Goal: Task Accomplishment & Management: Complete application form

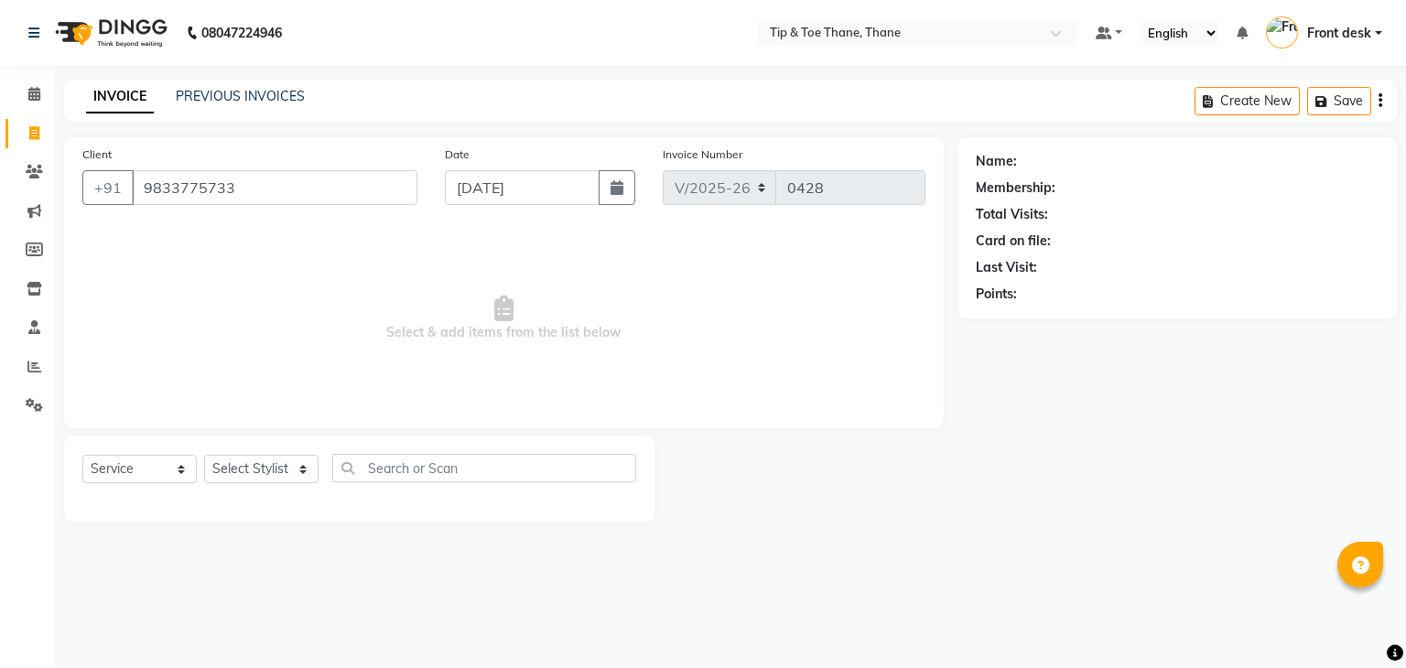
select select "5603"
select select "service"
type input "9833775733"
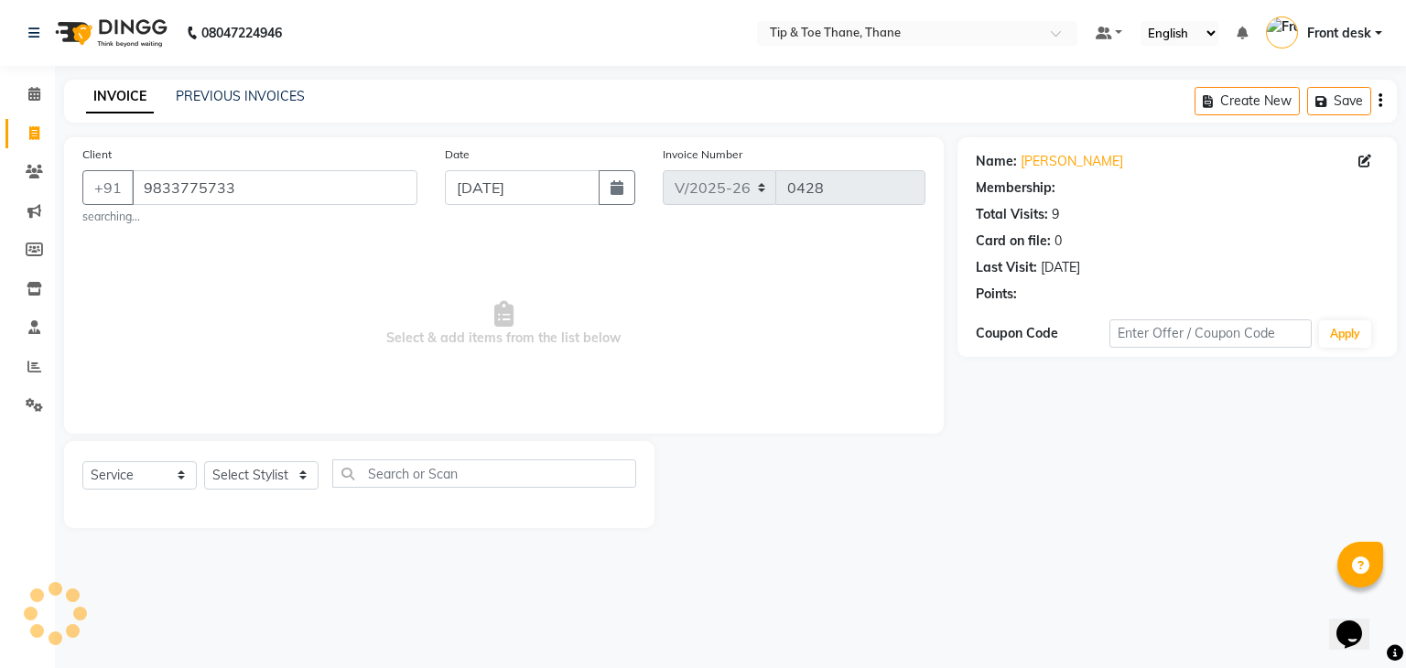
click at [307, 442] on div "Select Service Product Membership Package Voucher Prepaid Gift Card Select Styl…" at bounding box center [359, 484] width 590 height 87
click at [289, 492] on div "Select Service Product Membership Package Voucher Prepaid Gift Card Select Styl…" at bounding box center [359, 480] width 554 height 43
click at [289, 486] on select "Select Stylist [PERSON_NAME] Front desk General Hemant [PERSON_NAME] Pooja Pooj…" at bounding box center [261, 475] width 114 height 28
select select "38276"
click at [204, 462] on select "Select Stylist [PERSON_NAME] Front desk General Hemant [PERSON_NAME] Pooja Pooj…" at bounding box center [261, 475] width 114 height 28
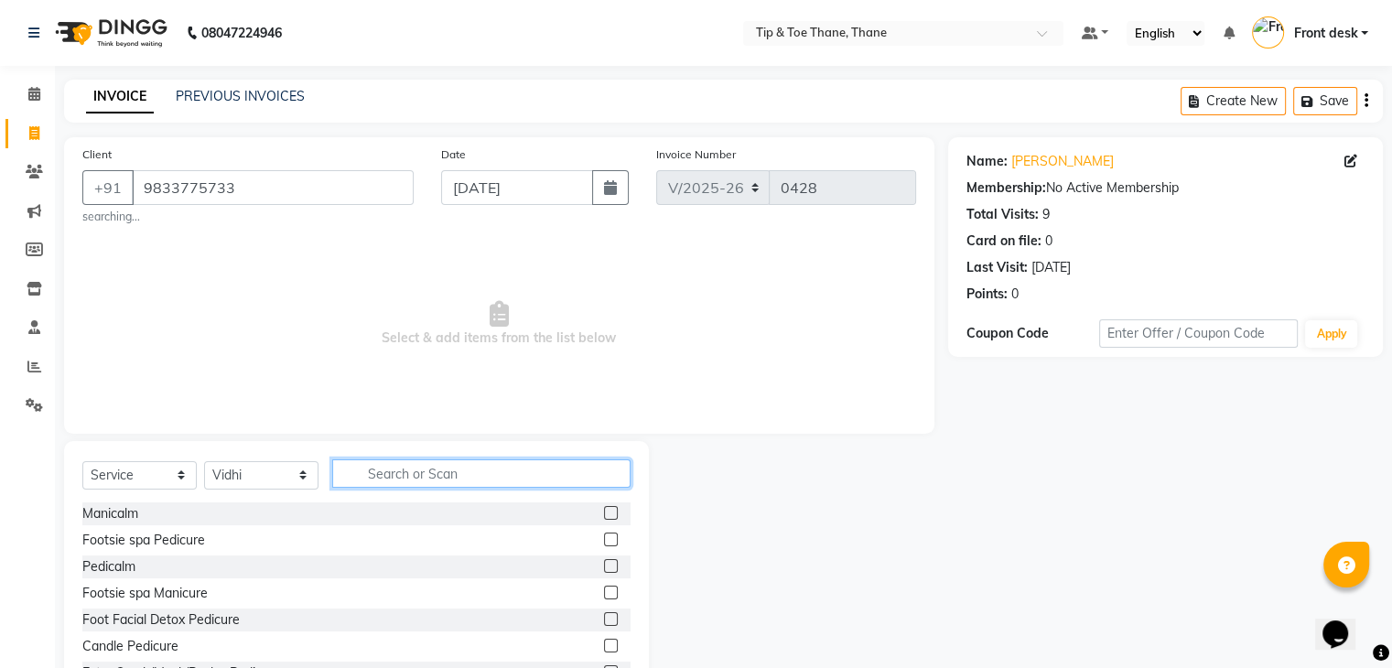
click at [406, 469] on input "text" at bounding box center [481, 473] width 298 height 28
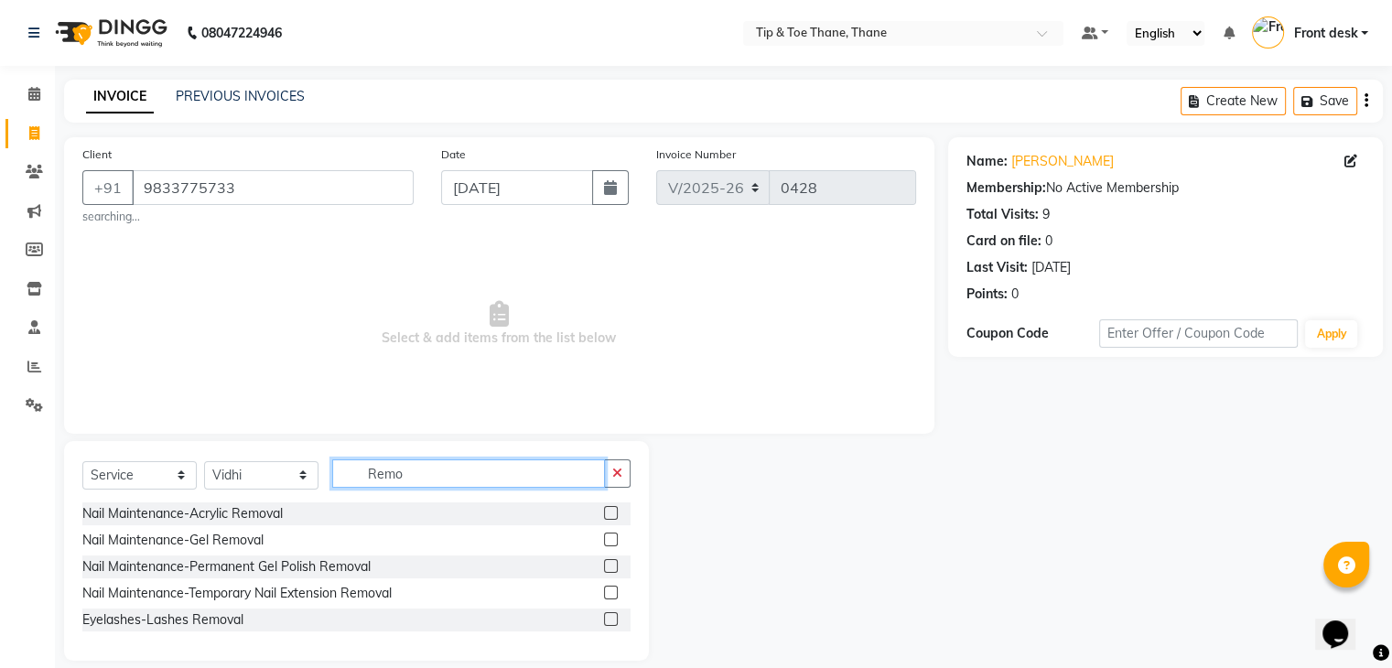
type input "Remo"
click at [608, 510] on label at bounding box center [611, 513] width 14 height 14
click at [608, 510] on input "checkbox" at bounding box center [610, 514] width 12 height 12
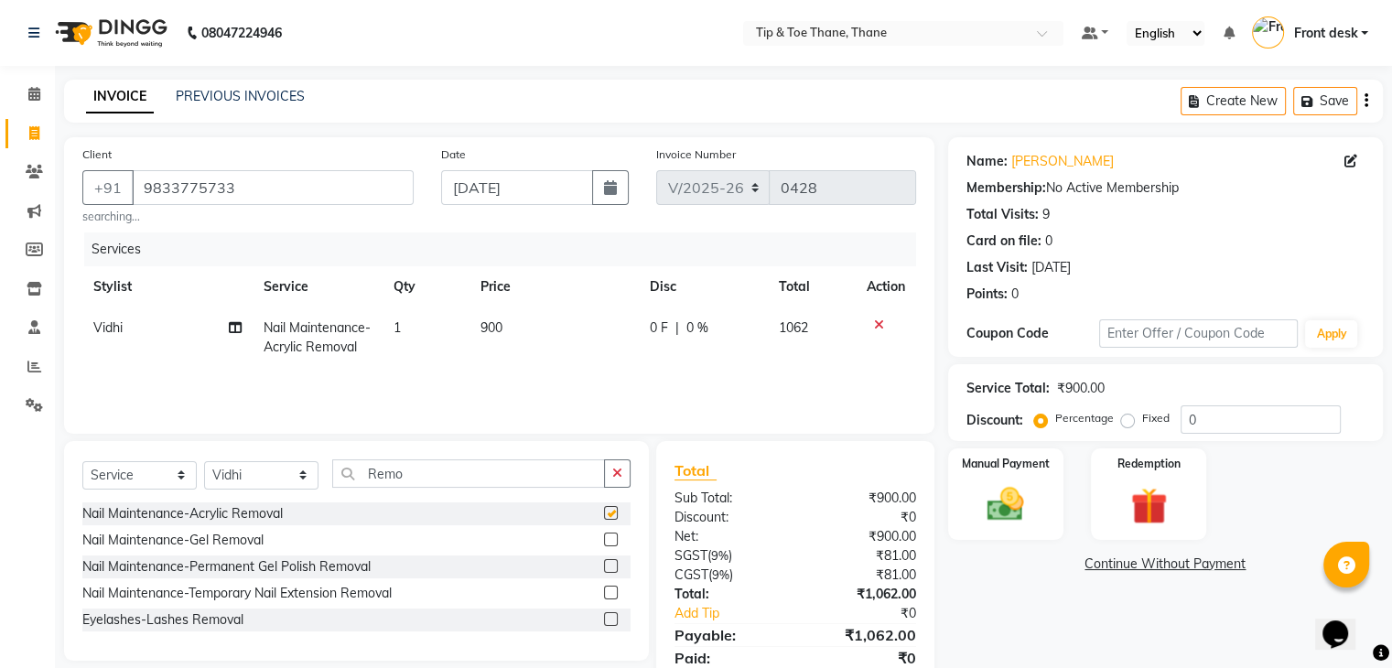
checkbox input "false"
drag, startPoint x: 421, startPoint y: 471, endPoint x: 219, endPoint y: 471, distance: 202.3
click at [220, 471] on div "Select Service Product Membership Package Voucher Prepaid Gift Card Select Styl…" at bounding box center [356, 480] width 548 height 43
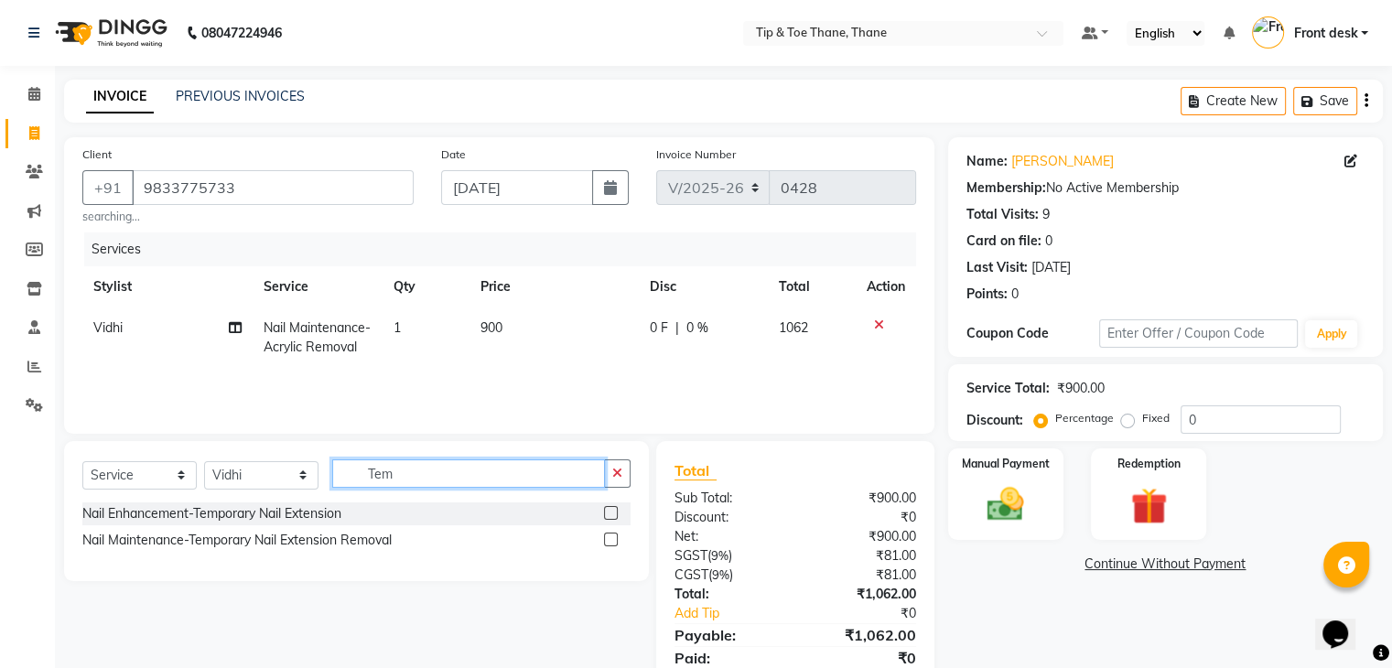
type input "Tem"
click at [615, 506] on div at bounding box center [617, 514] width 27 height 23
click at [615, 513] on label at bounding box center [611, 513] width 14 height 14
click at [615, 513] on input "checkbox" at bounding box center [610, 514] width 12 height 12
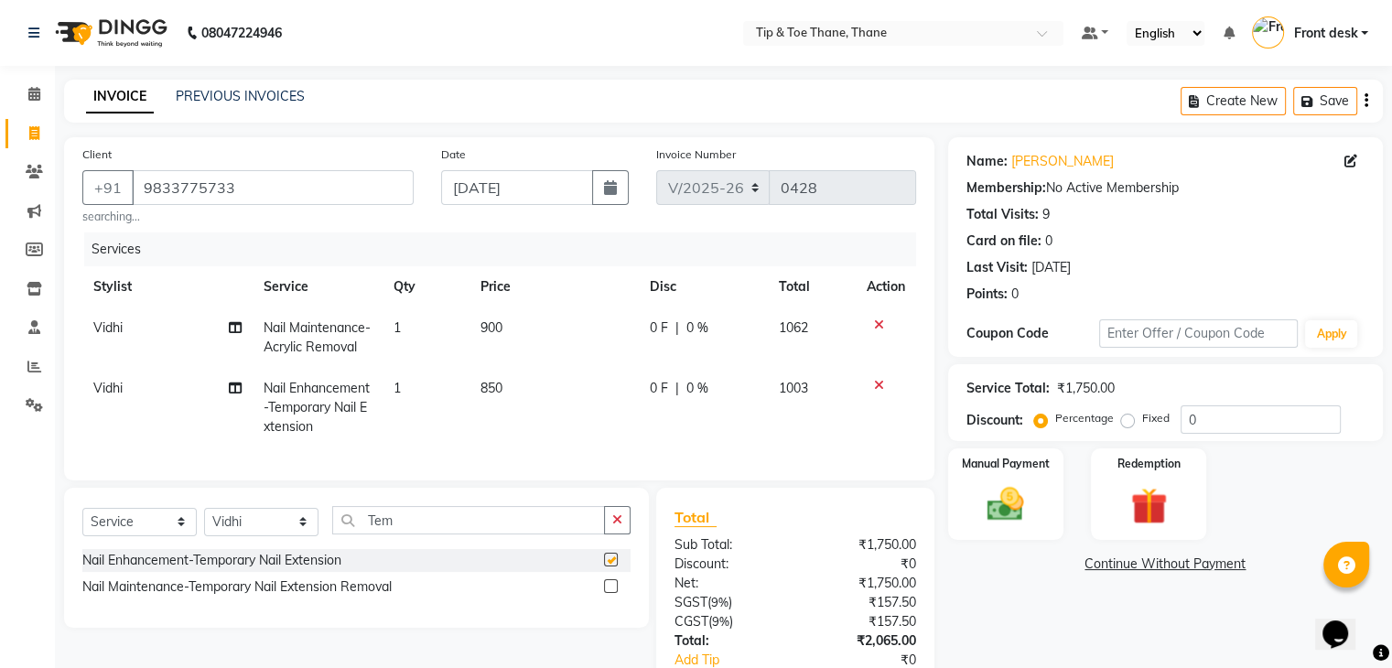
checkbox input "false"
click at [508, 395] on td "850" at bounding box center [554, 408] width 169 height 80
select select "38276"
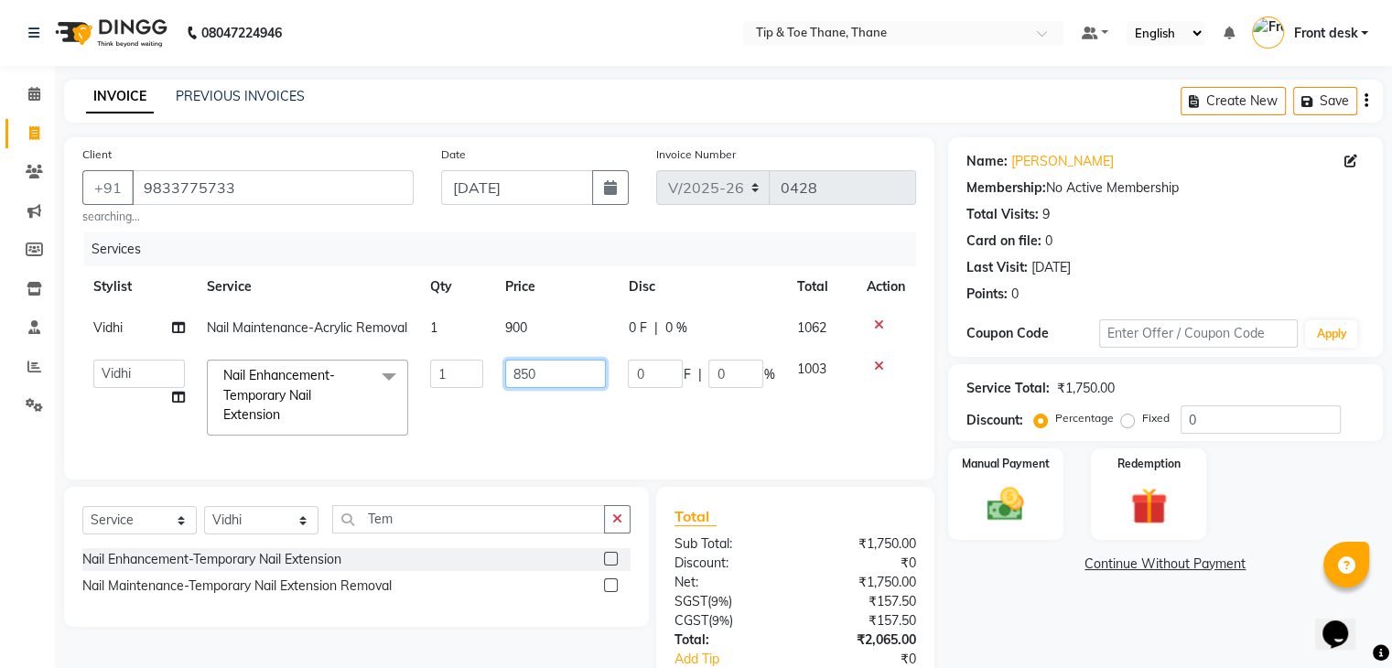
drag, startPoint x: 537, startPoint y: 382, endPoint x: 390, endPoint y: 392, distance: 147.7
click at [390, 392] on tr "[PERSON_NAME] Front desk General Hemant [PERSON_NAME] Pooja Pooja micro Priya R…" at bounding box center [499, 397] width 834 height 97
type input "1000"
click at [660, 439] on td "0 F | 0 %" at bounding box center [701, 397] width 168 height 97
select select "38276"
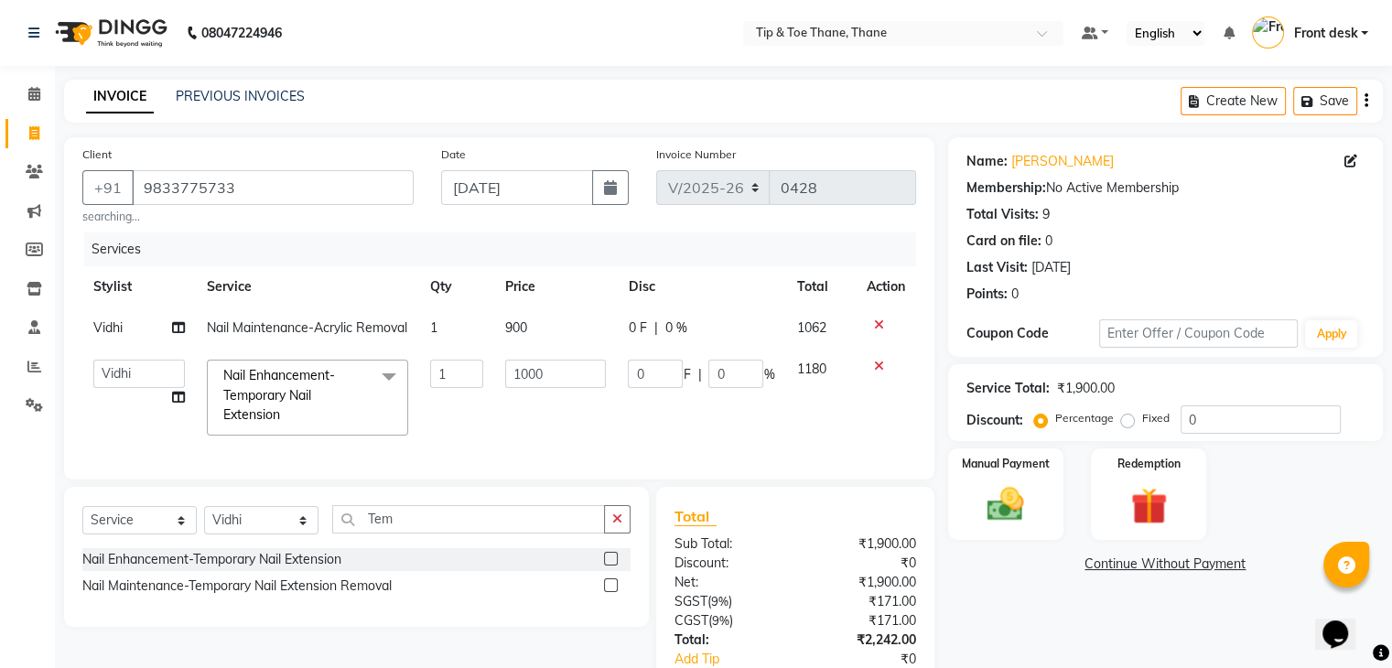
drag, startPoint x: 400, startPoint y: 538, endPoint x: 433, endPoint y: 537, distance: 33.0
click at [433, 539] on div "Select Service Product Membership Package Voucher Prepaid Gift Card Select Styl…" at bounding box center [356, 557] width 585 height 140
drag, startPoint x: 433, startPoint y: 537, endPoint x: 279, endPoint y: 536, distance: 153.8
click at [279, 536] on div "Select Service Product Membership Package Voucher Prepaid Gift Card Select Styl…" at bounding box center [356, 557] width 585 height 140
type input "Cat"
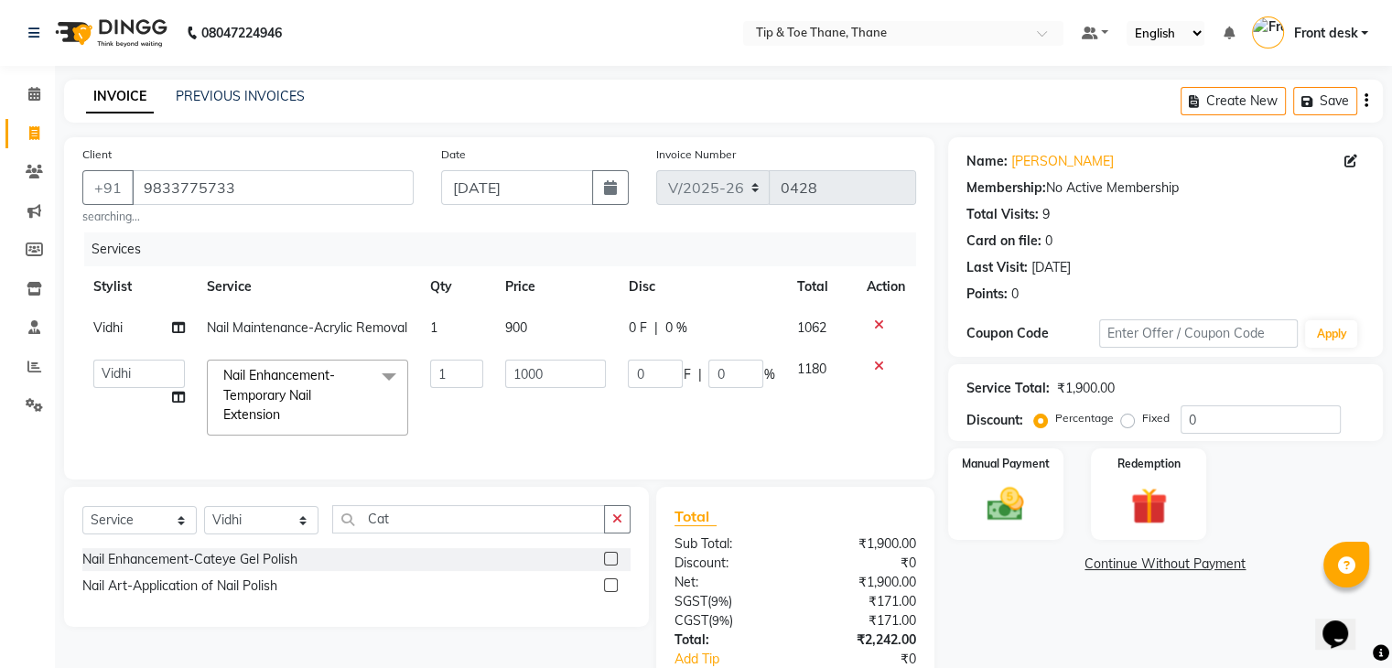
click at [613, 566] on label at bounding box center [611, 559] width 14 height 14
click at [613, 566] on input "checkbox" at bounding box center [610, 560] width 12 height 12
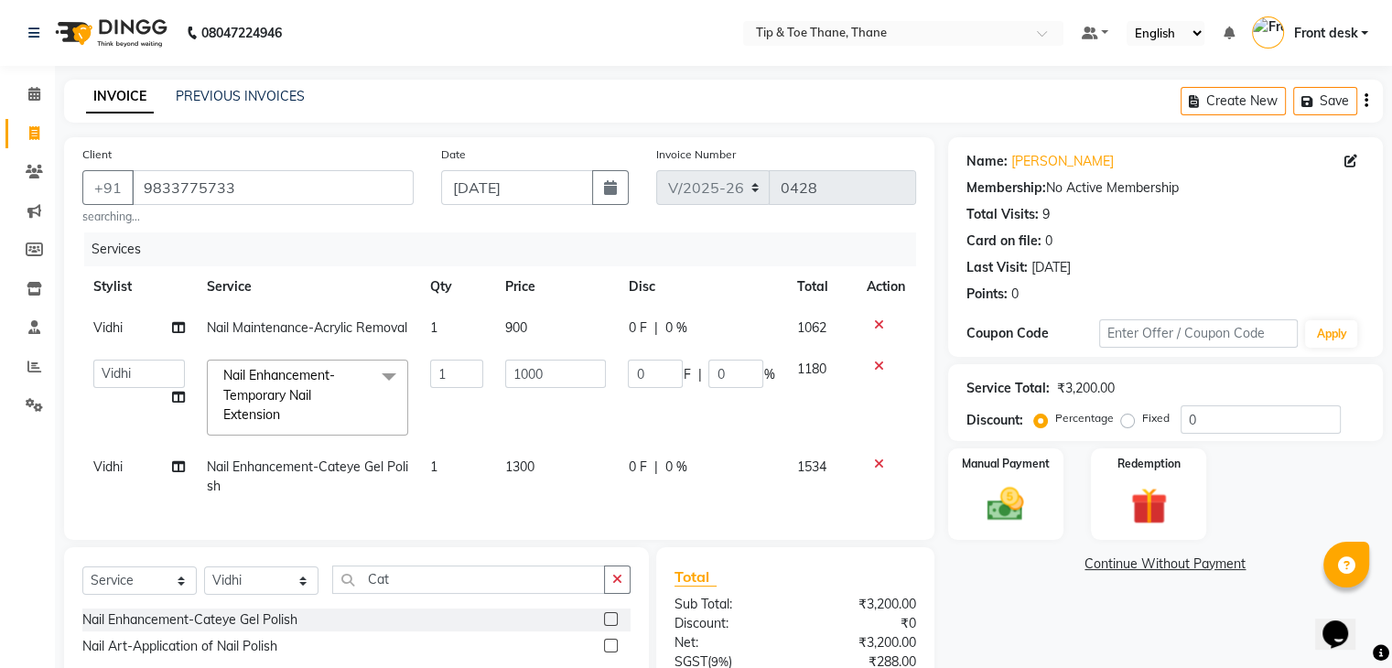
checkbox input "false"
click at [548, 492] on td "1300" at bounding box center [555, 477] width 123 height 60
select select "38276"
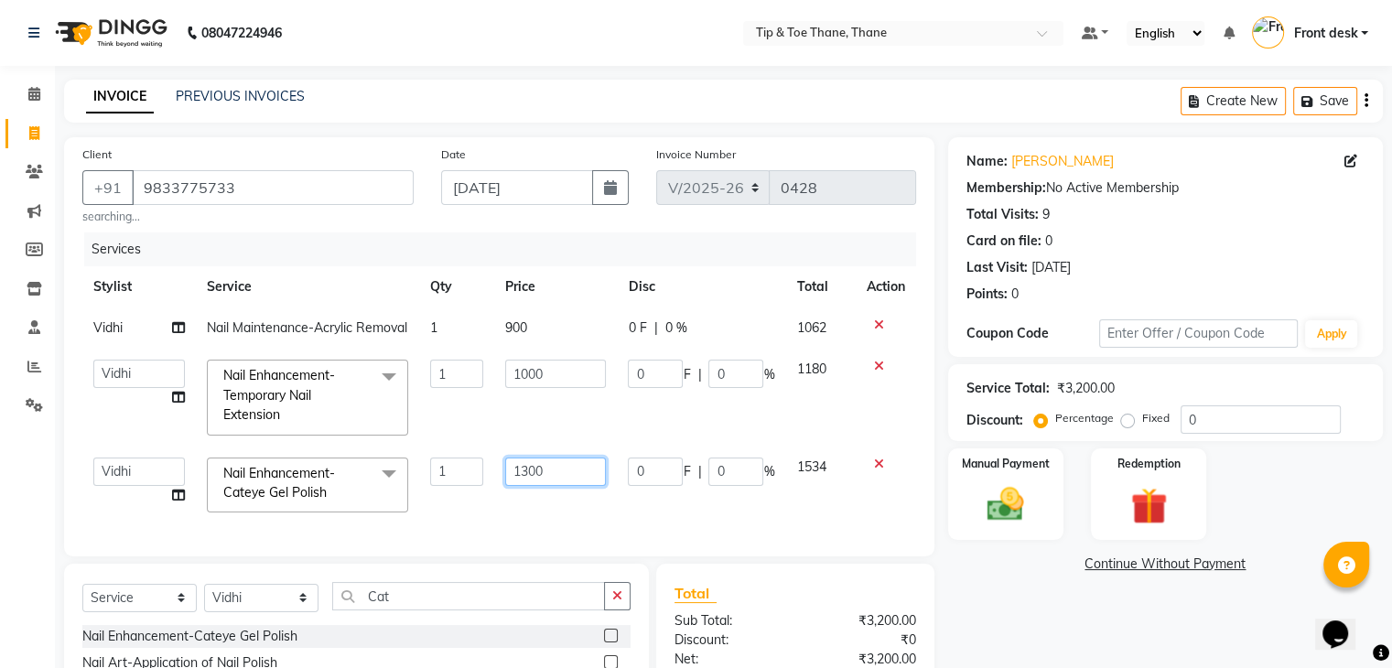
click at [522, 486] on input "1300" at bounding box center [555, 472] width 101 height 28
type input "1200"
click at [821, 271] on th "Total" at bounding box center [820, 286] width 70 height 41
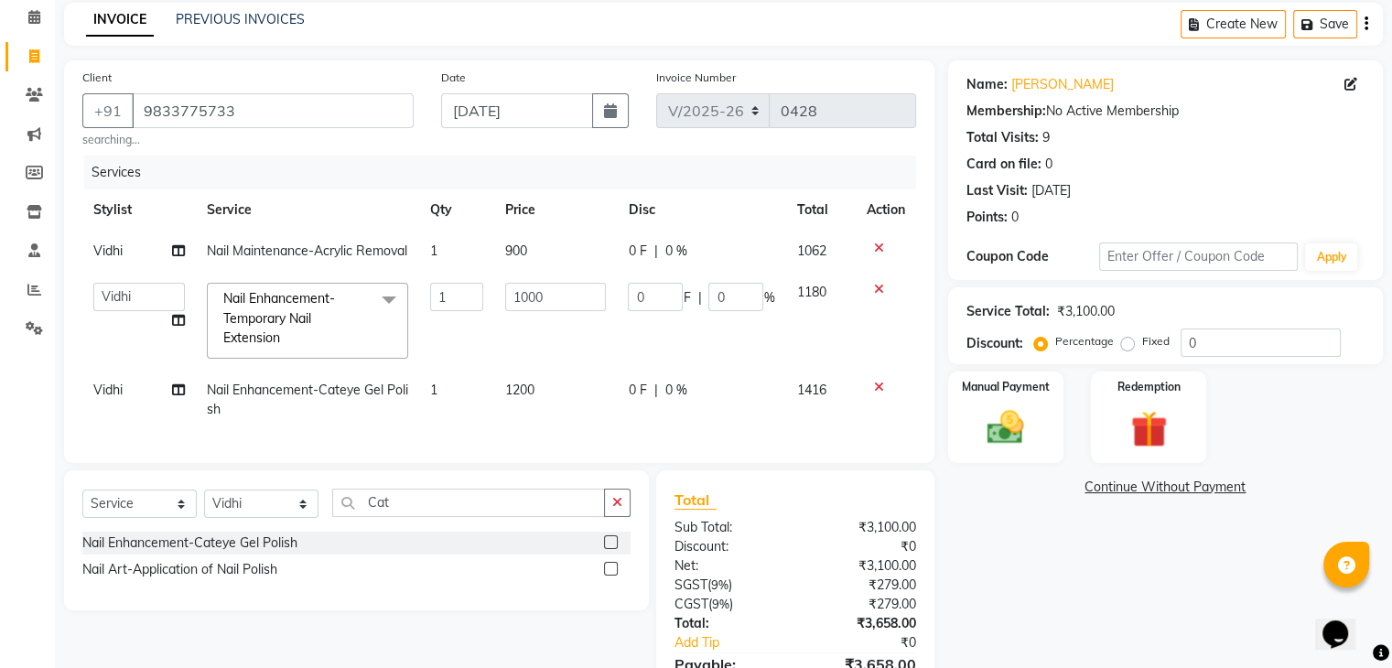
scroll to position [183, 0]
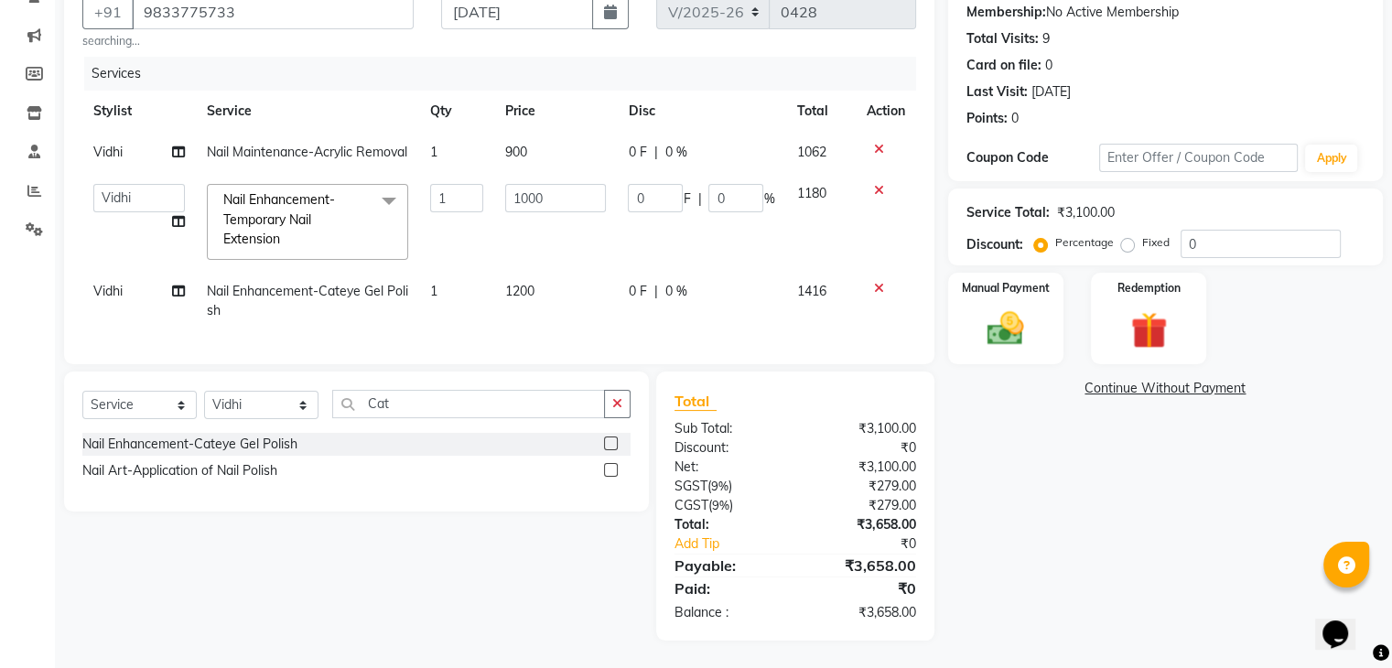
click at [1321, 512] on div "Name: [PERSON_NAME] Membership: No Active Membership Total Visits: 9 Card on fi…" at bounding box center [1172, 301] width 449 height 679
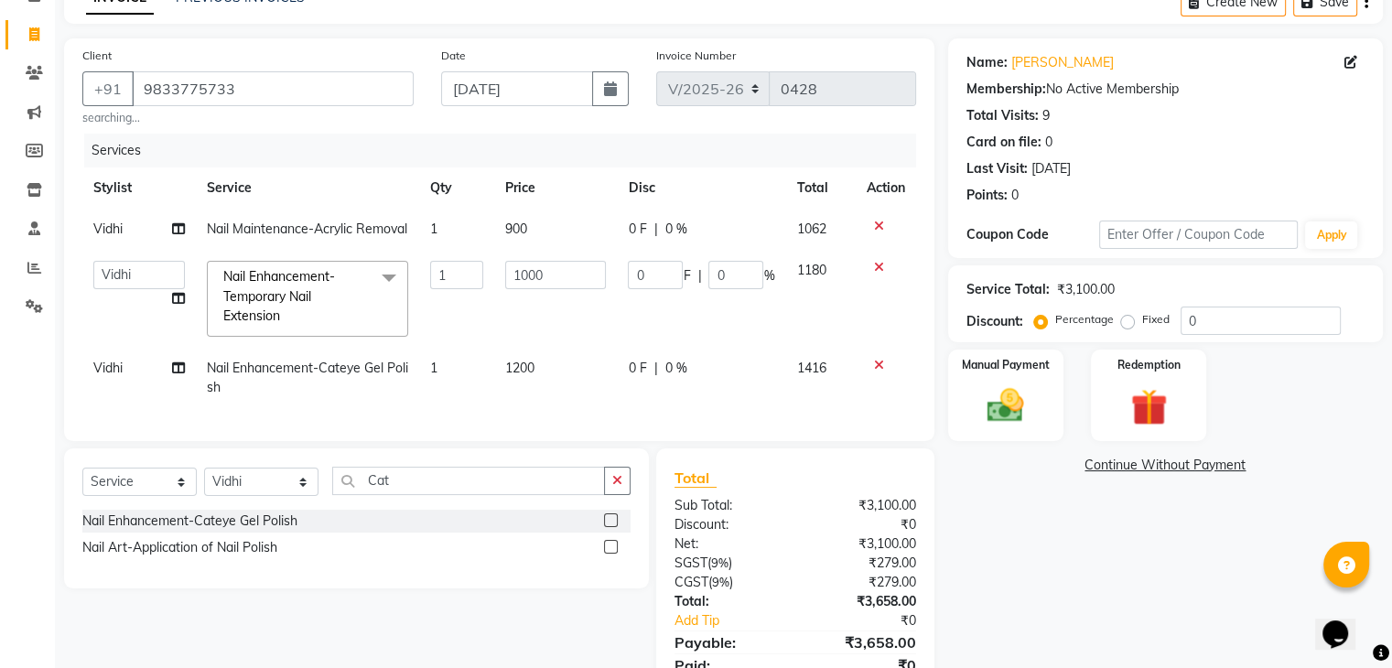
scroll to position [209, 0]
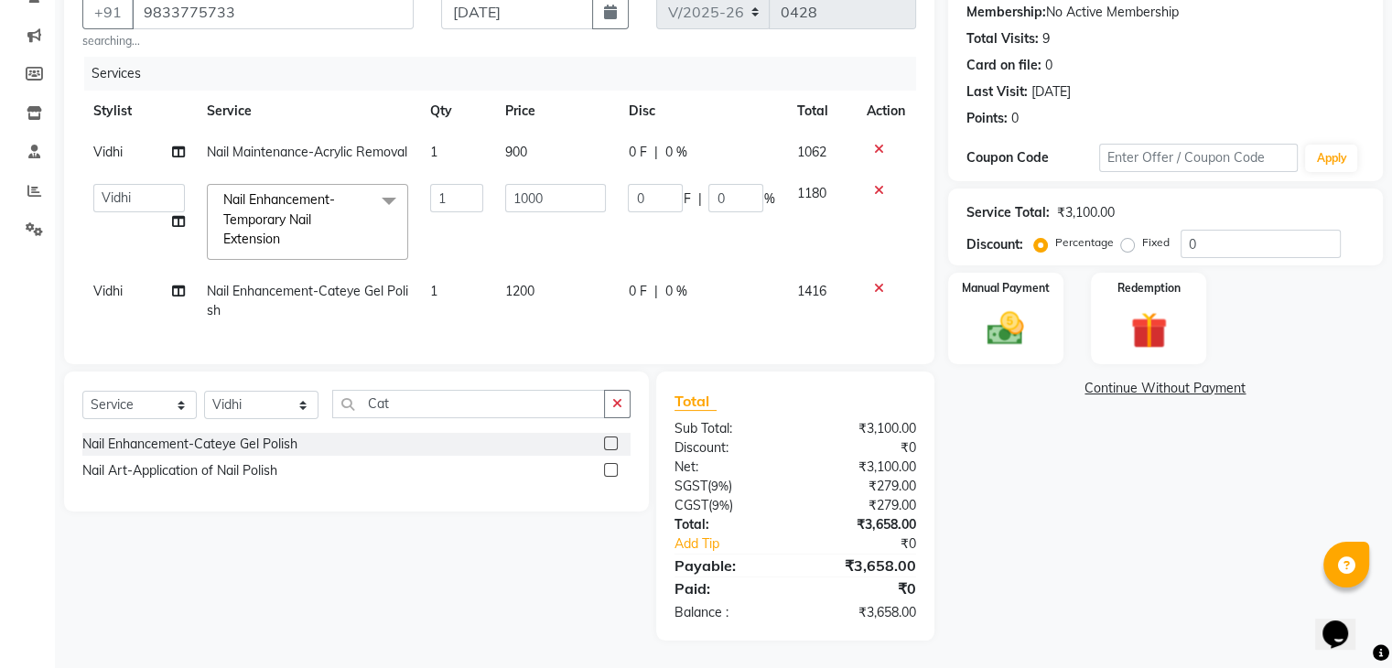
click at [524, 286] on td "1200" at bounding box center [555, 301] width 123 height 60
select select "38276"
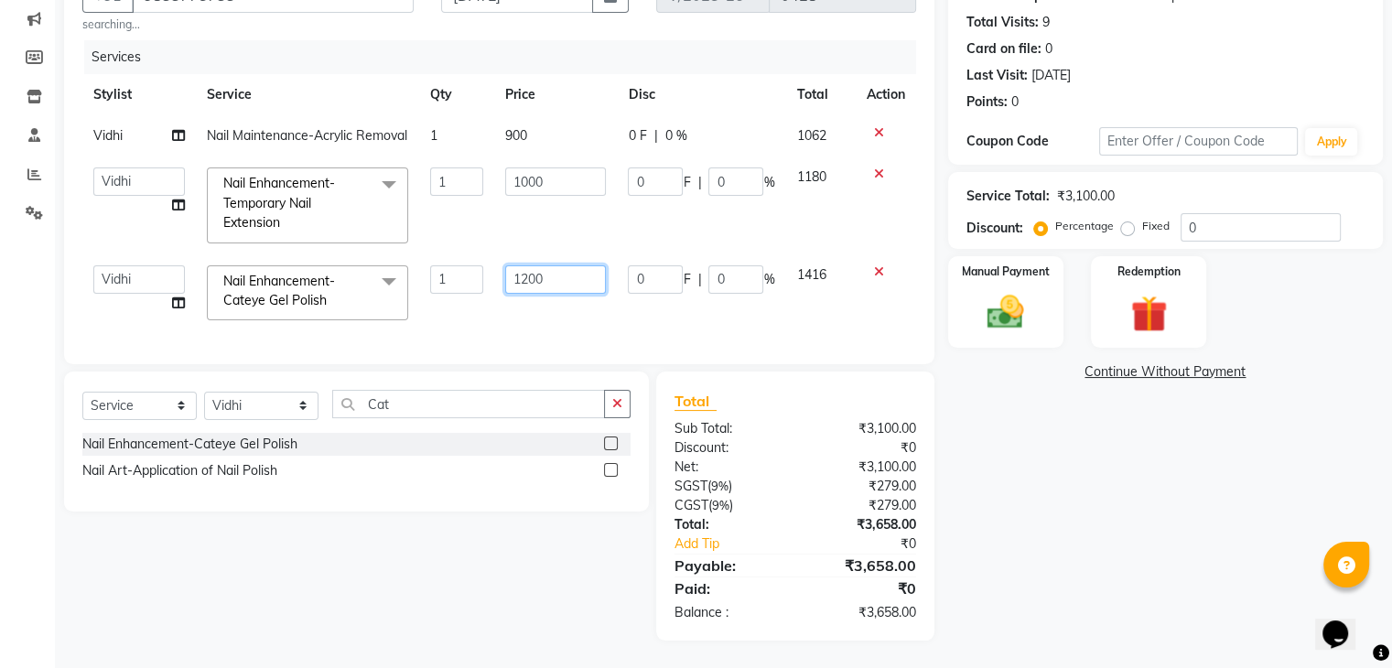
drag, startPoint x: 555, startPoint y: 278, endPoint x: 475, endPoint y: 289, distance: 80.4
click at [475, 289] on tr "[PERSON_NAME] Front desk General Hemant [PERSON_NAME] Pooja Pooja micro Priya R…" at bounding box center [499, 293] width 834 height 78
type input "1000"
drag, startPoint x: 948, startPoint y: 398, endPoint x: 948, endPoint y: 303, distance: 95.2
click at [948, 398] on div "Name: [PERSON_NAME] Membership: No Active Membership Total Visits: 9 Card on fi…" at bounding box center [1172, 293] width 449 height 696
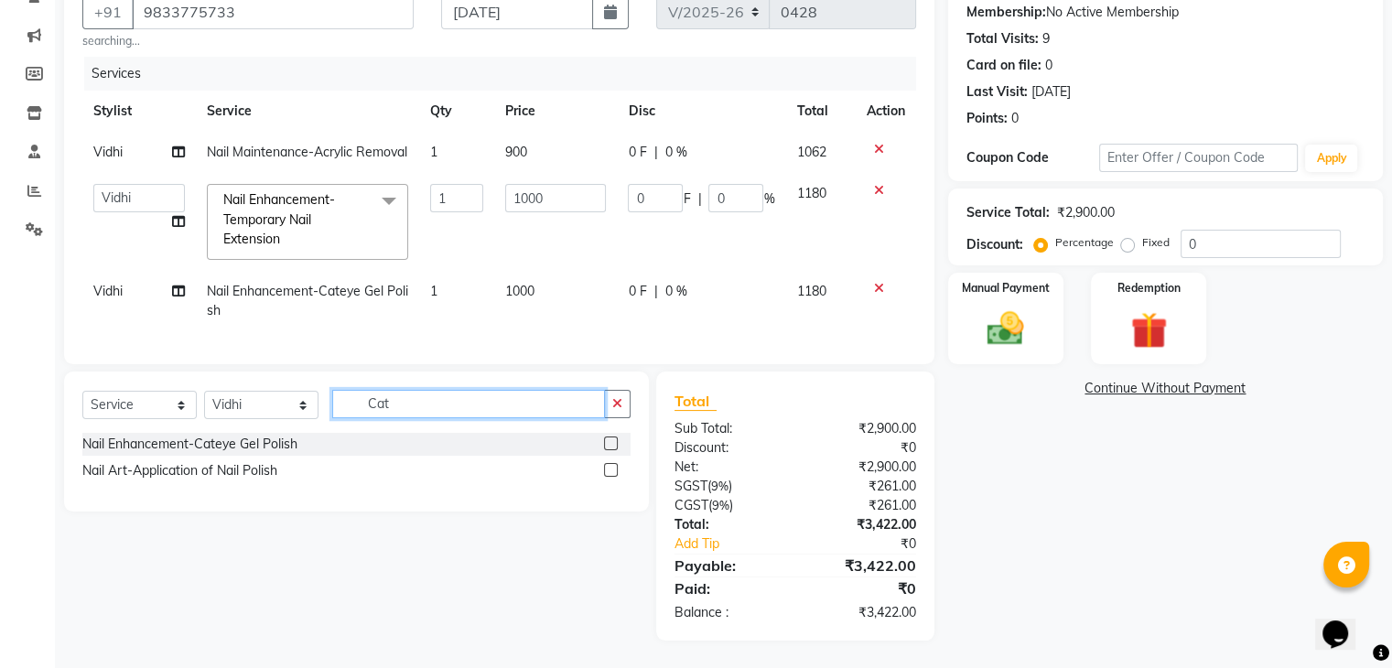
drag, startPoint x: 428, startPoint y: 415, endPoint x: 289, endPoint y: 409, distance: 139.2
click at [289, 409] on div "Select Service Product Membership Package Voucher Prepaid Gift Card Select Styl…" at bounding box center [356, 411] width 548 height 43
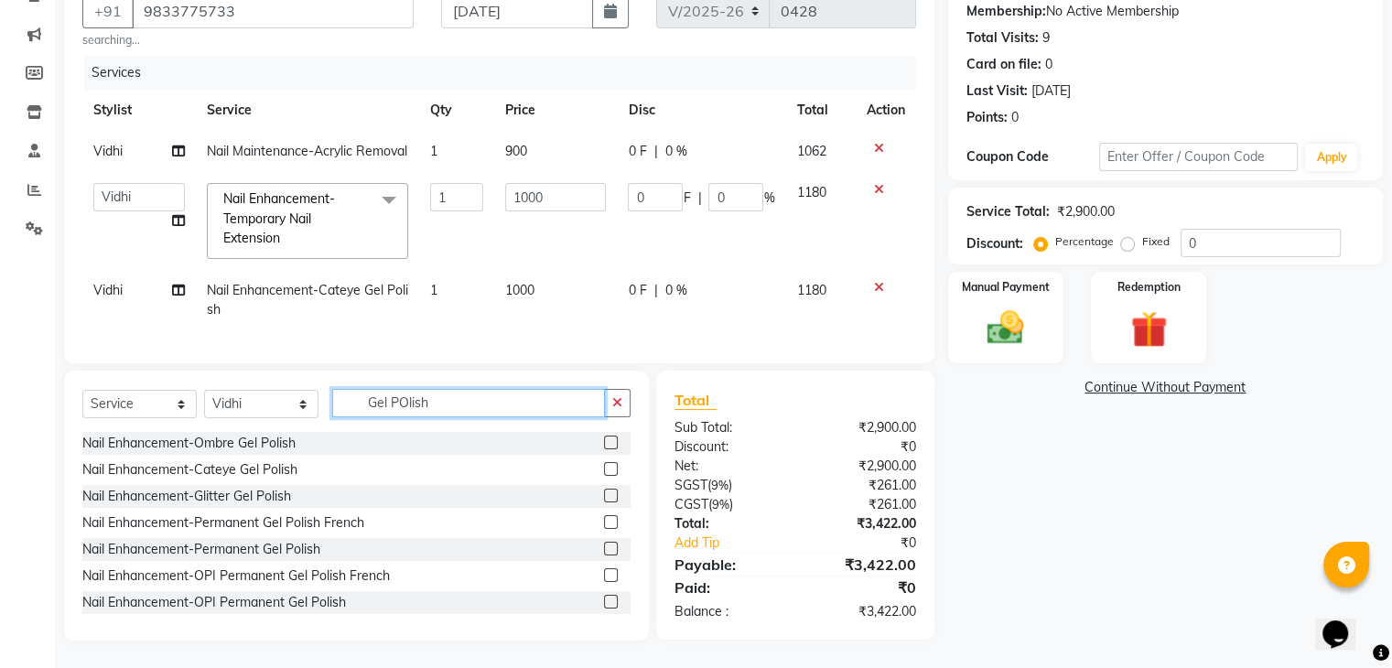
type input "Gel POlish"
click at [588, 549] on div "Nail Enhancement-Permanent Gel Polish" at bounding box center [356, 549] width 548 height 23
click at [604, 549] on label at bounding box center [611, 549] width 14 height 14
click at [604, 549] on input "checkbox" at bounding box center [610, 550] width 12 height 12
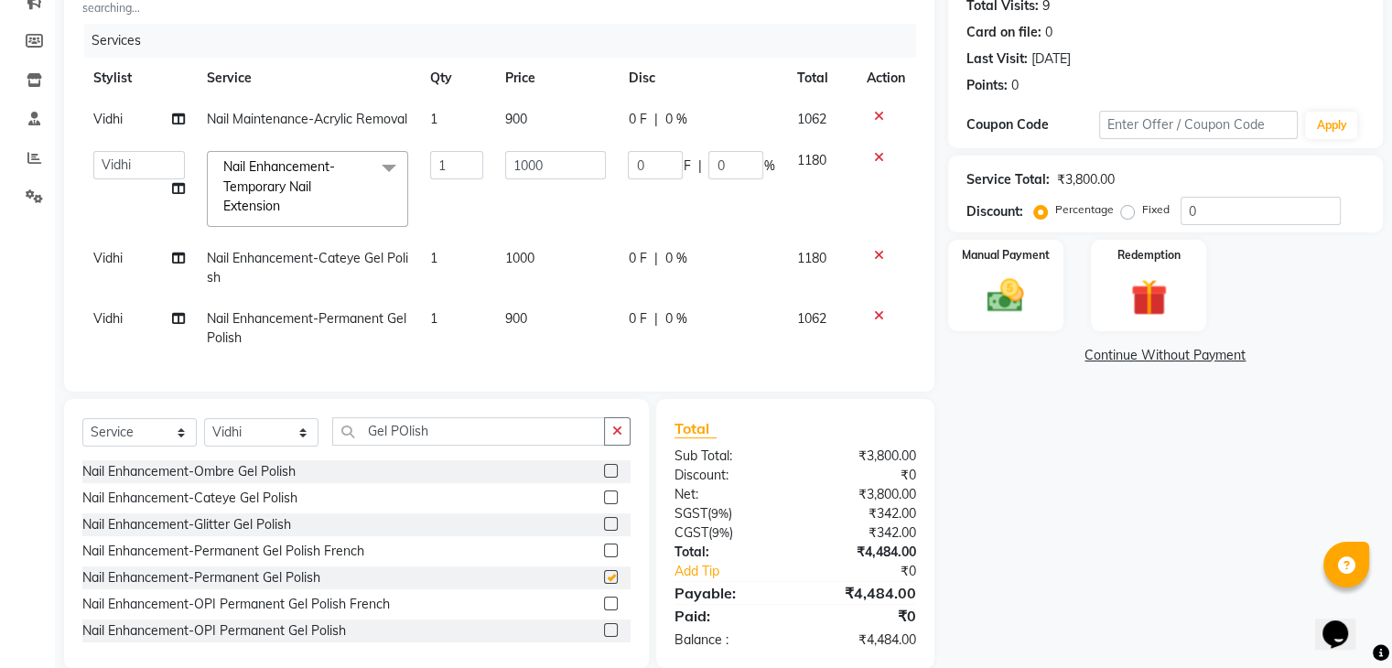
checkbox input "false"
click at [519, 327] on span "900" at bounding box center [516, 318] width 22 height 16
select select "38276"
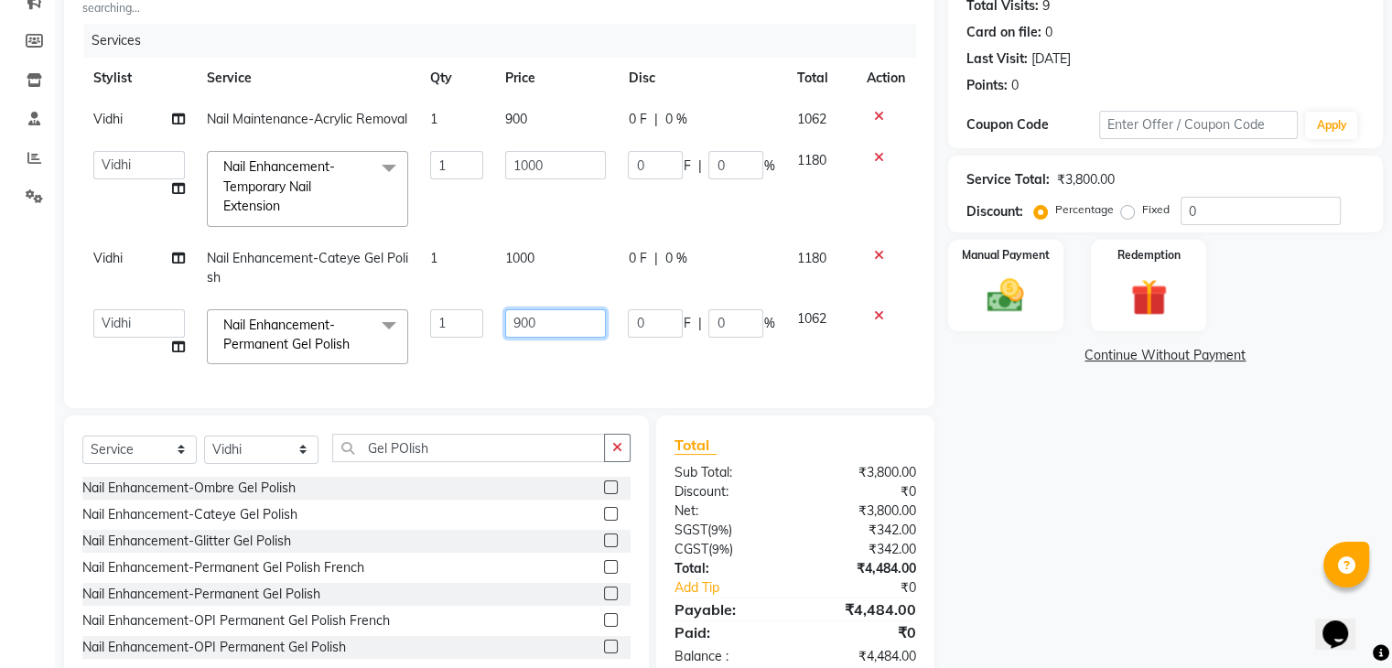
drag, startPoint x: 567, startPoint y: 337, endPoint x: 417, endPoint y: 338, distance: 150.1
click at [417, 338] on tr "[PERSON_NAME] Front desk General Hemant [PERSON_NAME] Pooja Pooja micro Priya R…" at bounding box center [499, 337] width 834 height 78
type input "800"
click at [1040, 566] on div "Name: [PERSON_NAME] Membership: No Active Membership Total Visits: 9 Card on fi…" at bounding box center [1172, 307] width 449 height 757
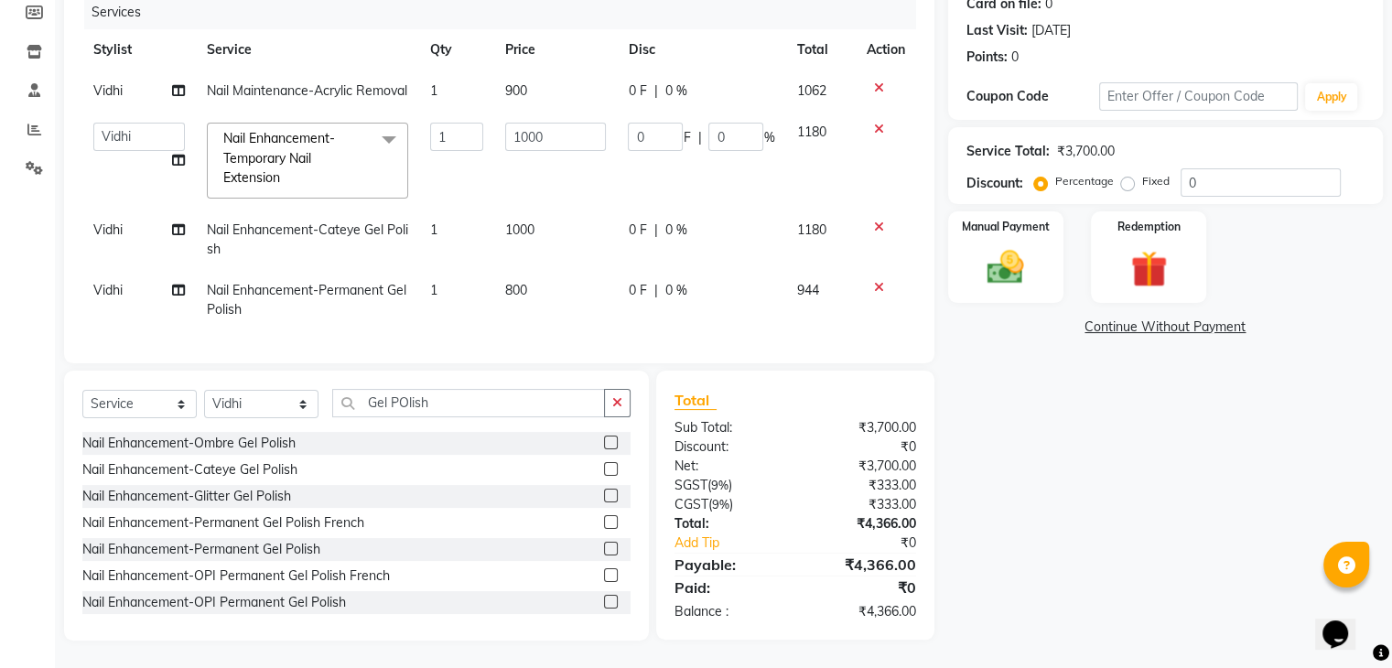
scroll to position [270, 0]
click at [1022, 265] on div "Manual Payment" at bounding box center [1006, 257] width 120 height 94
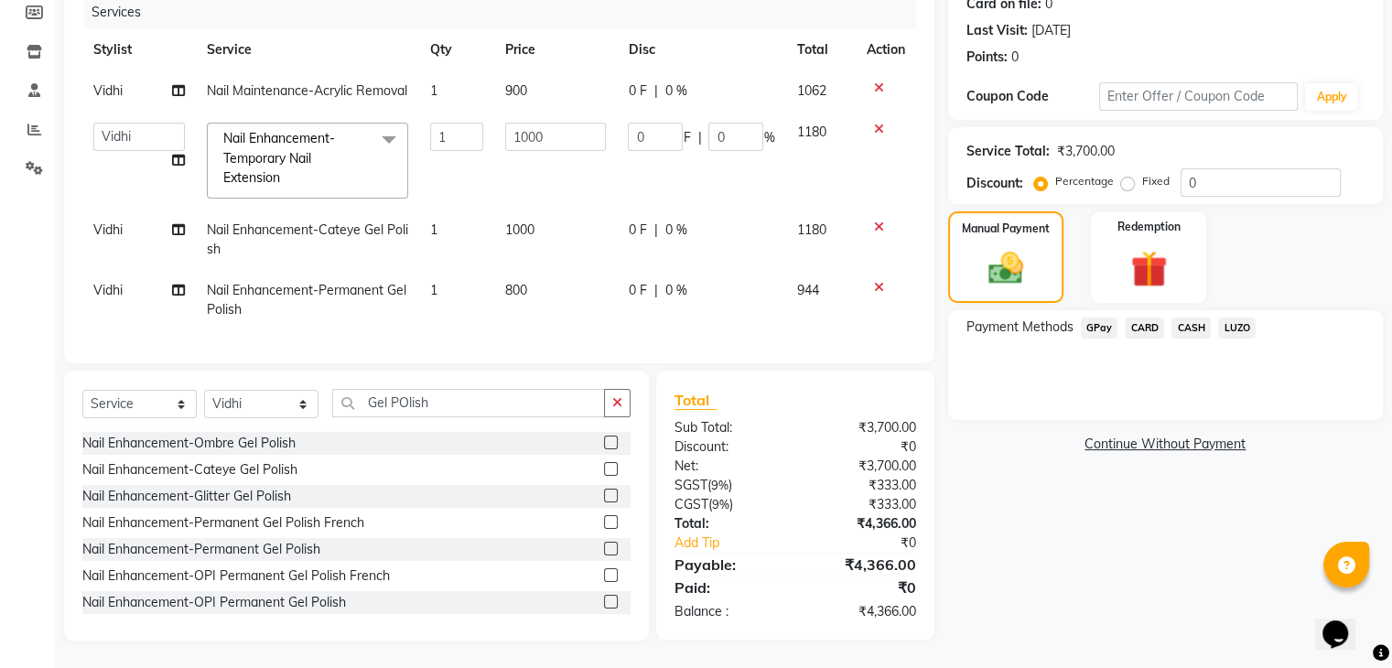
click at [1106, 318] on span "GPay" at bounding box center [1100, 328] width 38 height 21
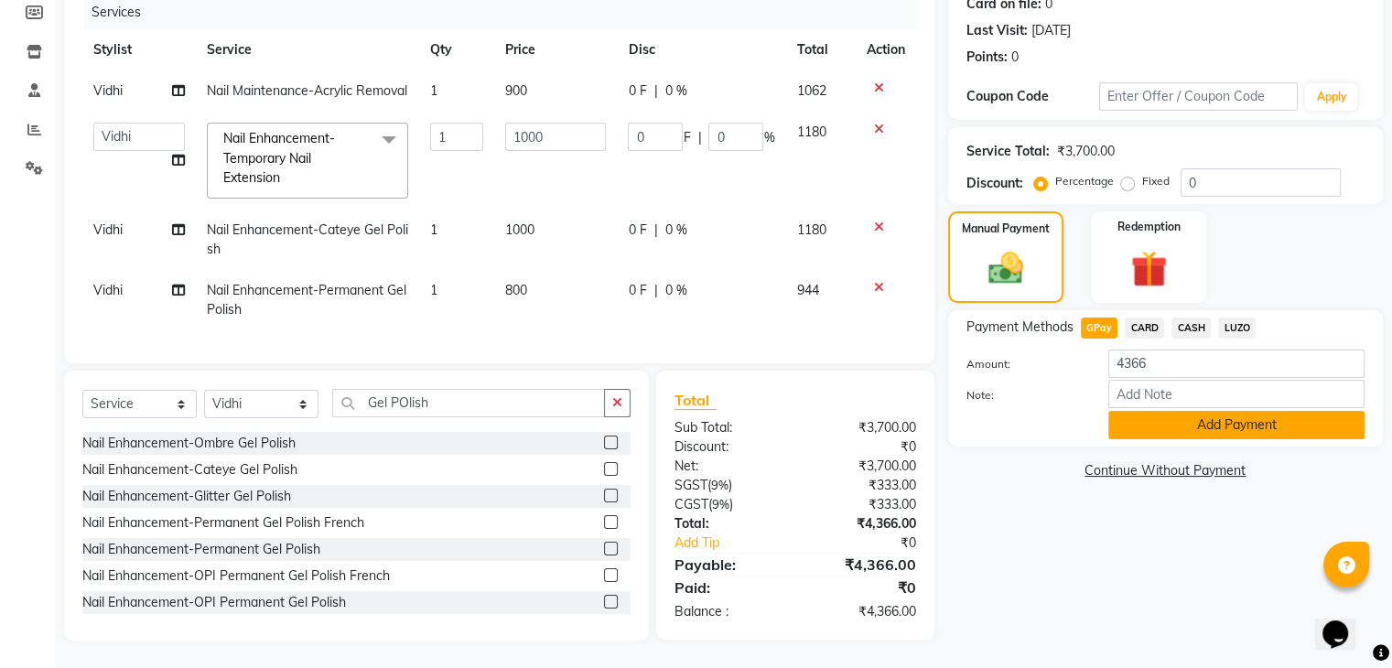
click at [1171, 411] on button "Add Payment" at bounding box center [1236, 425] width 256 height 28
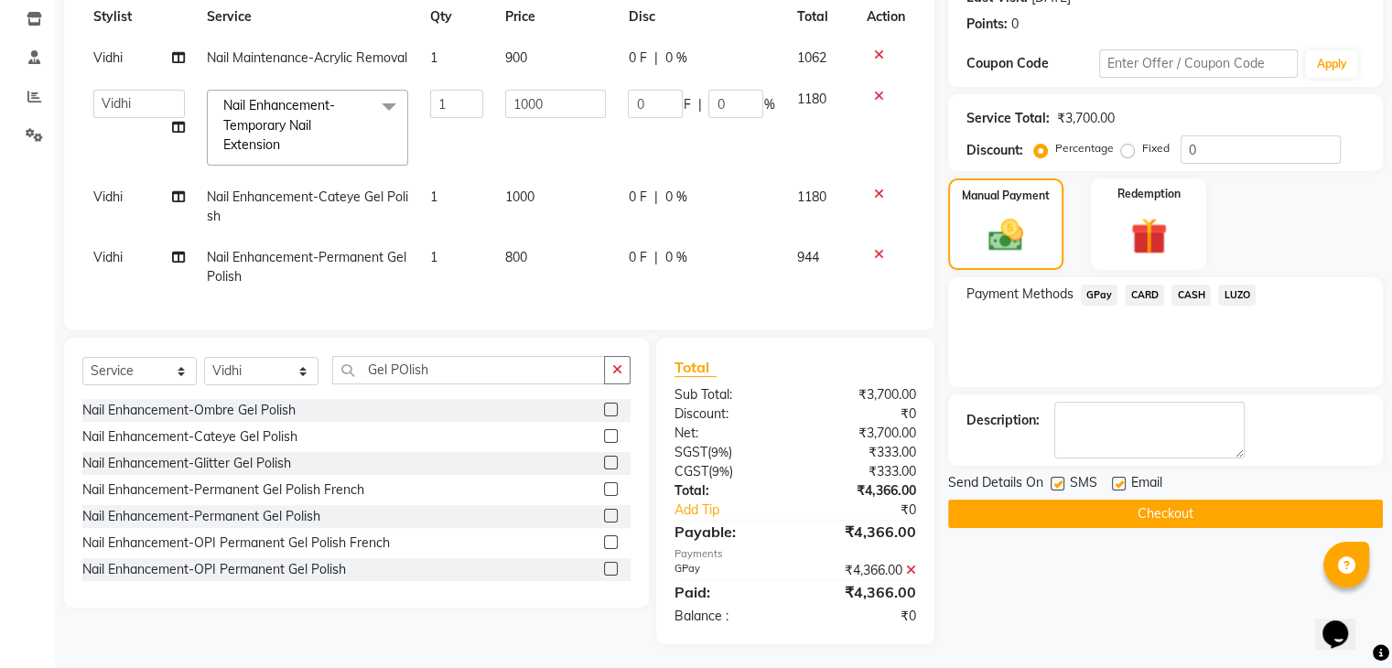
click at [1122, 484] on label at bounding box center [1119, 484] width 14 height 14
click at [1122, 484] on input "checkbox" at bounding box center [1118, 485] width 12 height 12
checkbox input "false"
click at [1082, 490] on span "SMS" at bounding box center [1083, 484] width 27 height 23
click at [1098, 507] on button "Checkout" at bounding box center [1165, 514] width 435 height 28
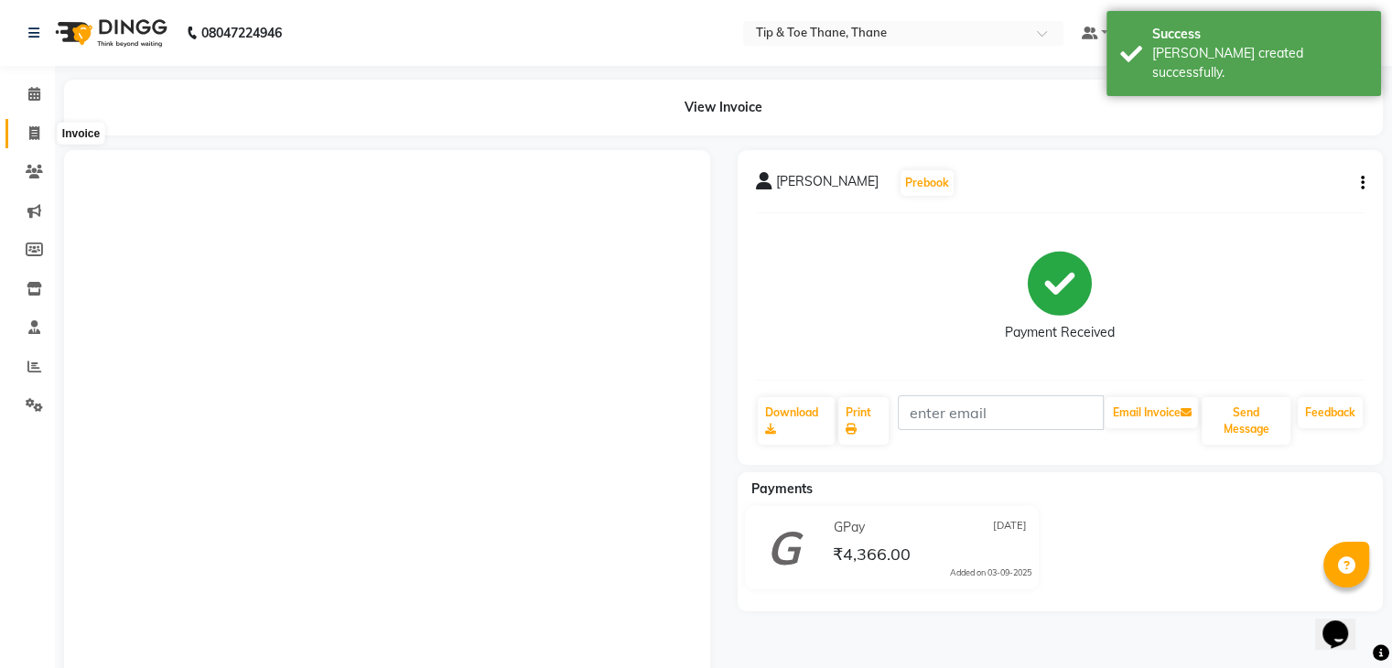
click at [48, 136] on span at bounding box center [34, 134] width 32 height 21
select select "service"
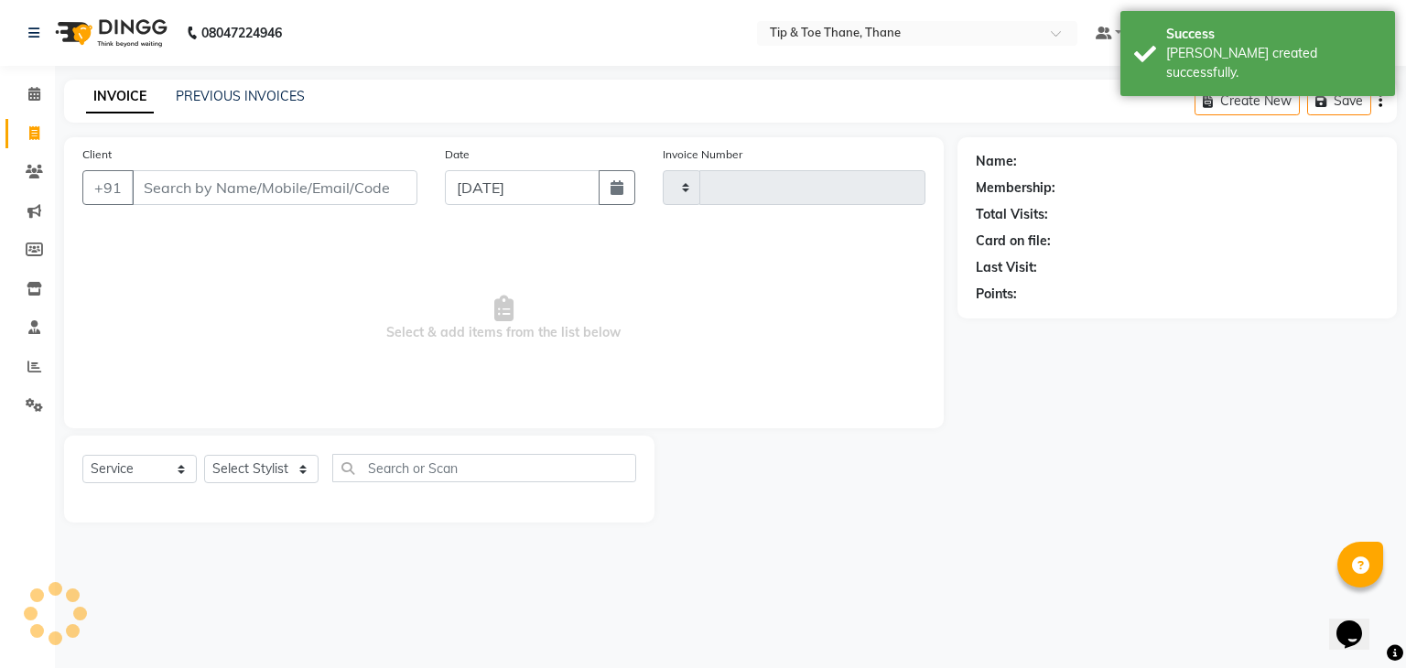
type input "0429"
select select "5603"
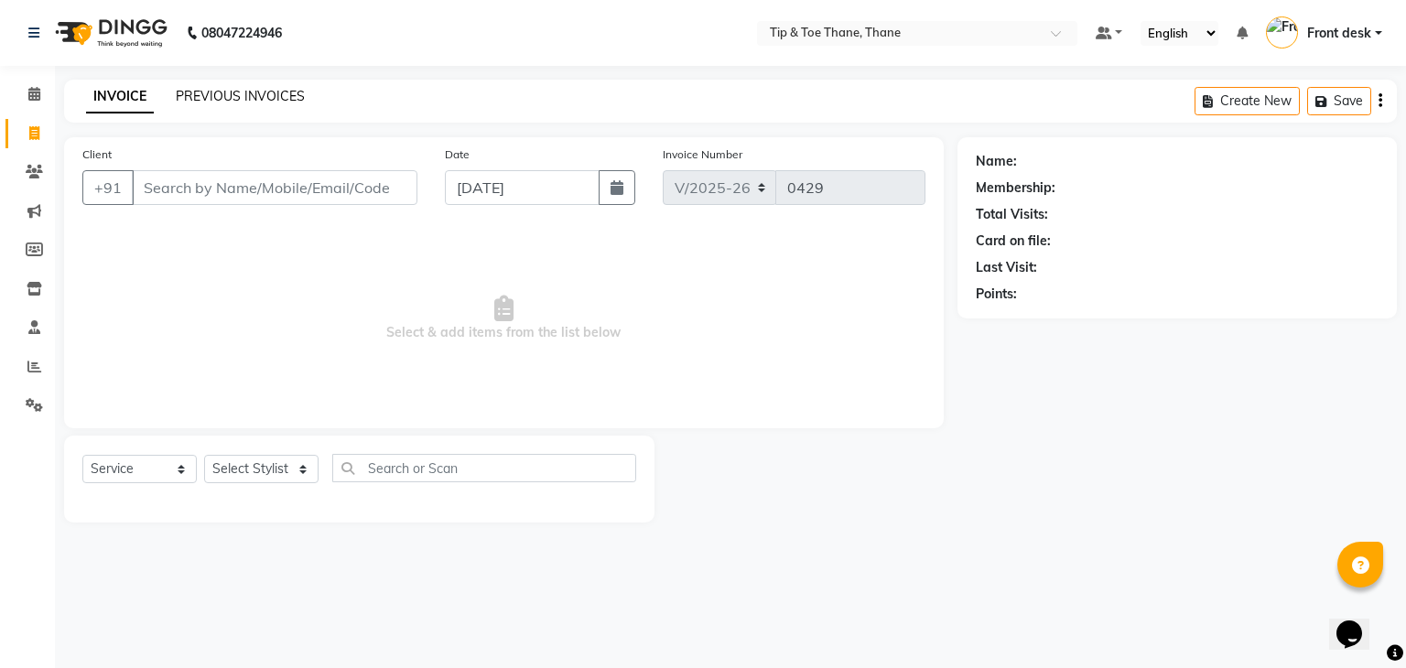
click at [253, 96] on link "PREVIOUS INVOICES" at bounding box center [240, 96] width 129 height 16
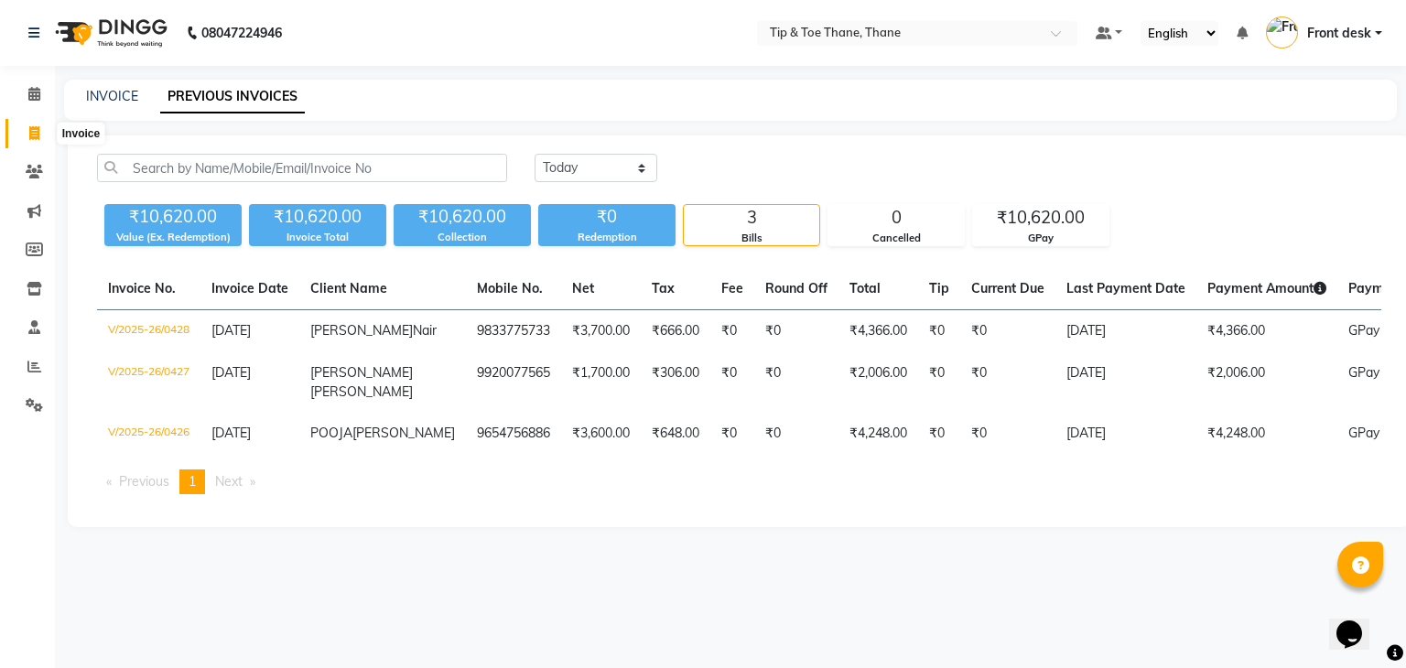
click at [33, 135] on icon at bounding box center [34, 133] width 10 height 14
select select "5603"
select select "service"
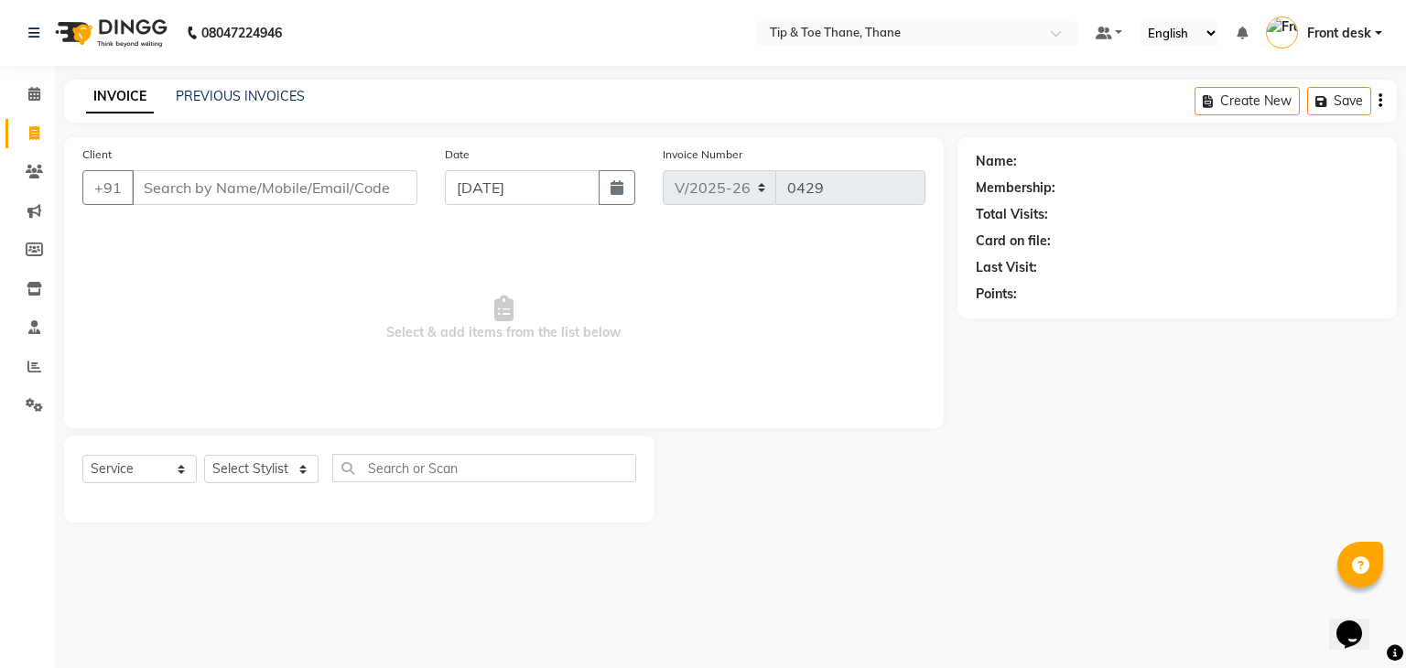
click at [1263, 451] on div "Name: Membership: Total Visits: Card on file: Last Visit: Points:" at bounding box center [1183, 329] width 453 height 385
